Goal: Information Seeking & Learning: Learn about a topic

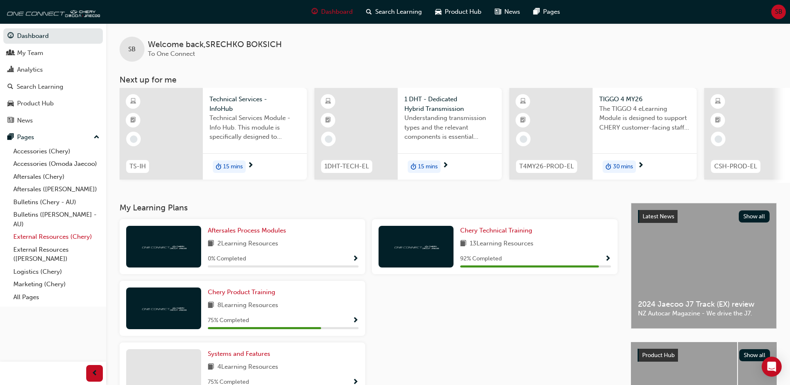
click at [41, 235] on link "External Resources (Chery)" at bounding box center [56, 236] width 93 height 13
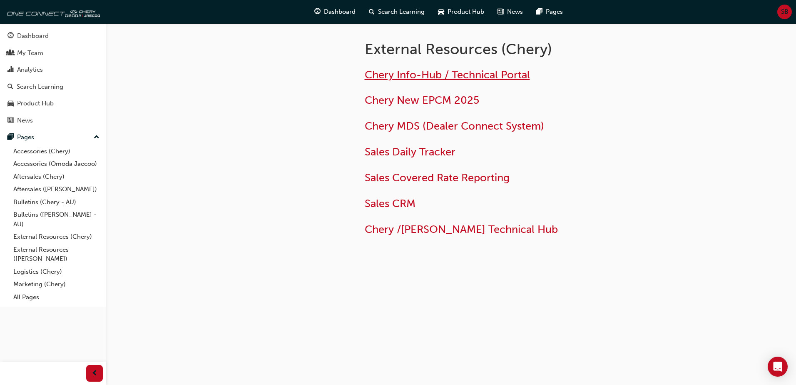
click at [400, 74] on span "Chery Info-Hub / Technical Portal" at bounding box center [447, 74] width 165 height 13
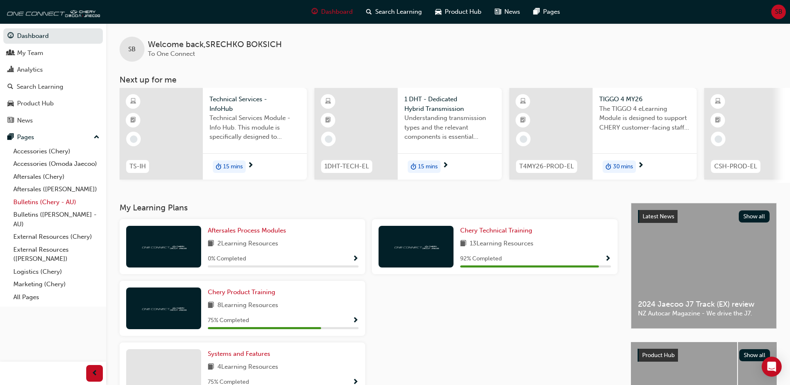
click at [64, 202] on link "Bulletins (Chery - AU)" at bounding box center [56, 202] width 93 height 13
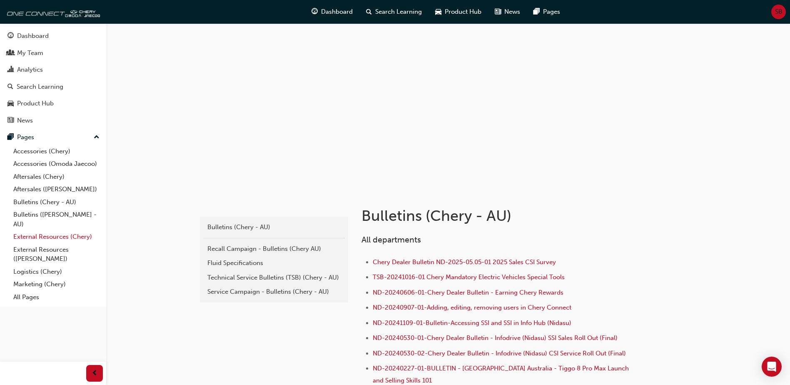
click at [80, 236] on link "External Resources (Chery)" at bounding box center [56, 236] width 93 height 13
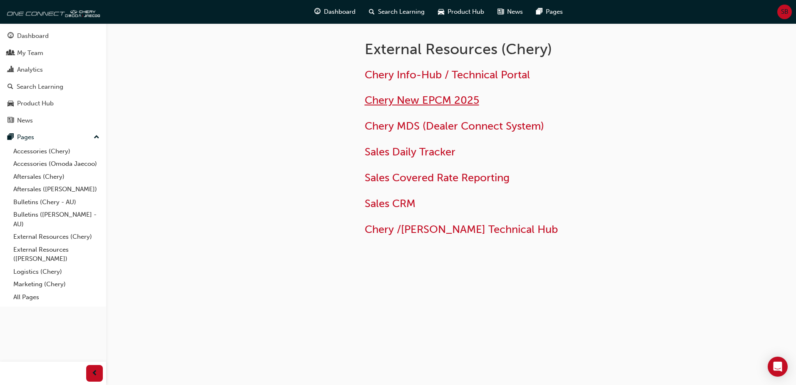
click at [435, 99] on span "Chery New EPCM 2025" at bounding box center [422, 100] width 114 height 13
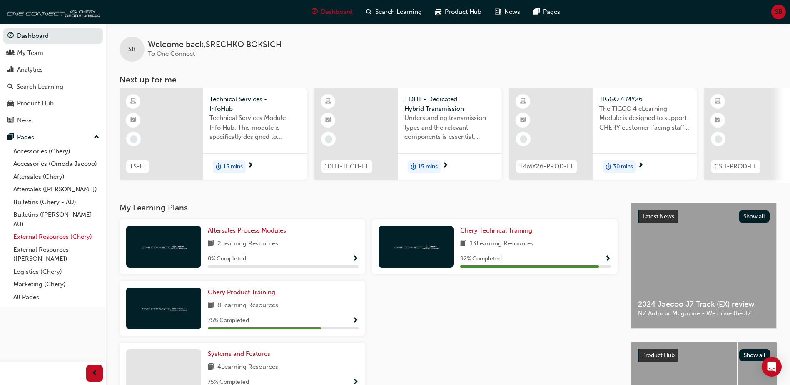
click at [51, 236] on link "External Resources (Chery)" at bounding box center [56, 236] width 93 height 13
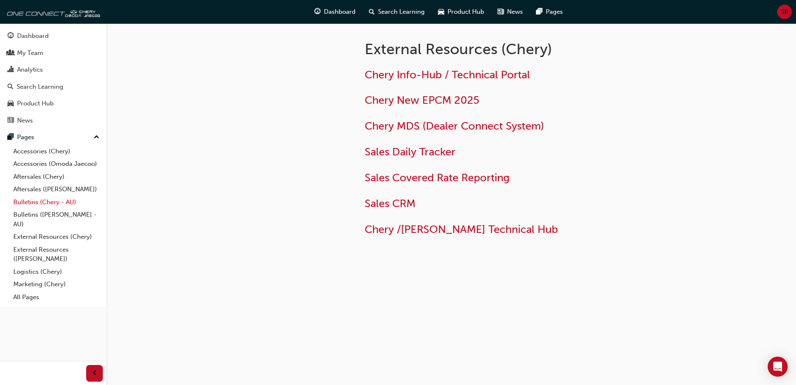
click at [58, 201] on link "Bulletins (Chery - AU)" at bounding box center [56, 202] width 93 height 13
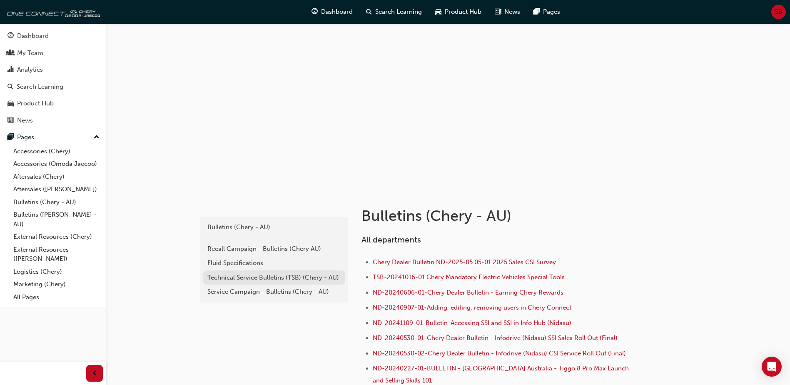
click at [303, 274] on div "Technical Service Bulletins (TSB) (Chery - AU)" at bounding box center [273, 278] width 133 height 10
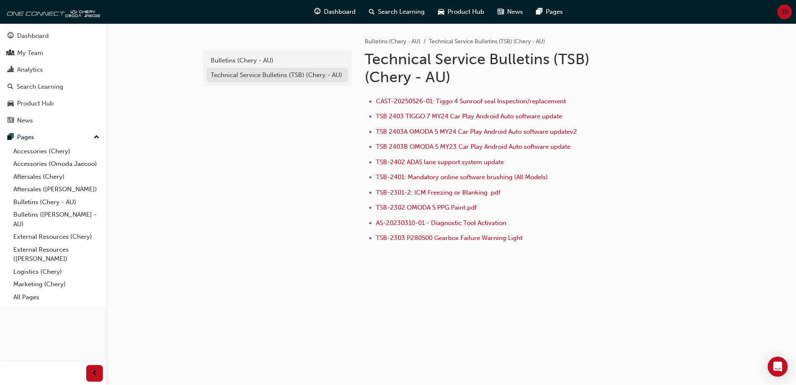
click at [282, 74] on div "Technical Service Bulletins (TSB) (Chery - AU)" at bounding box center [277, 75] width 133 height 10
click at [274, 64] on div "Bulletins (Chery - AU)" at bounding box center [277, 61] width 133 height 10
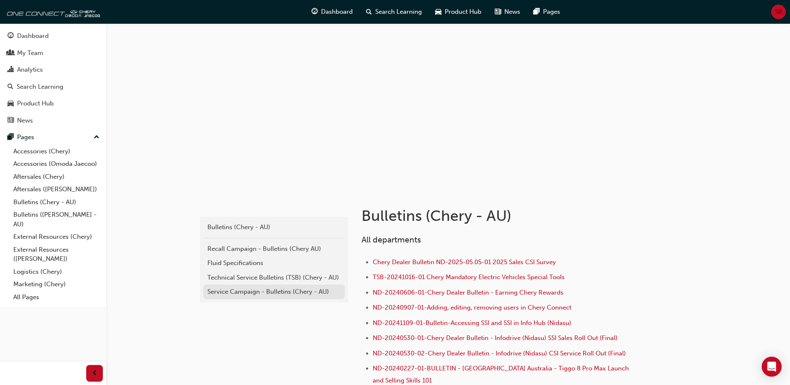
click at [268, 290] on div "Service Campaign - Bulletins (Chery - AU)" at bounding box center [273, 292] width 133 height 10
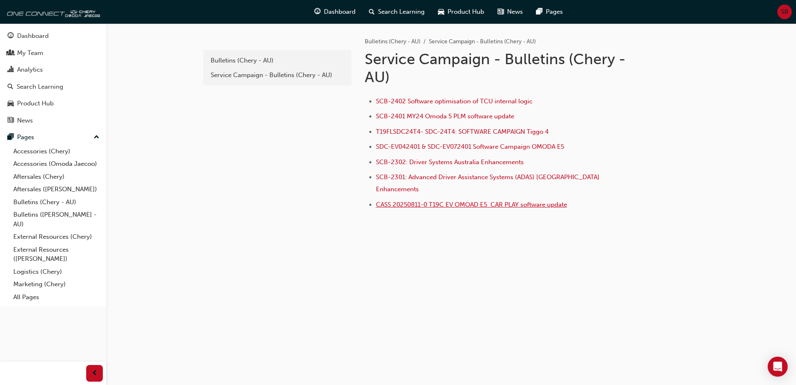
click at [443, 201] on span "CASS 20250811-0 T19C EV OMOAD E5 CAR PLAY software update" at bounding box center [471, 204] width 191 height 7
click at [430, 146] on span "SDC-EV042401 & SDC-EV072401 Software Campaign OMODA E5" at bounding box center [470, 146] width 188 height 7
